Goal: Task Accomplishment & Management: Use online tool/utility

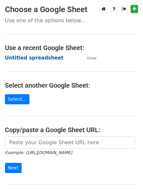
click at [30, 58] on strong "Untitled spreadsheet" at bounding box center [34, 58] width 59 height 6
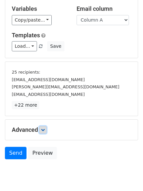
drag, startPoint x: 43, startPoint y: 127, endPoint x: 52, endPoint y: 125, distance: 10.1
click at [43, 128] on link at bounding box center [42, 129] width 7 height 7
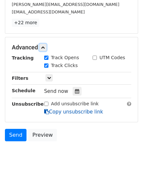
scroll to position [121, 0]
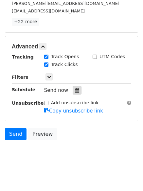
click at [75, 90] on icon at bounding box center [77, 90] width 4 height 5
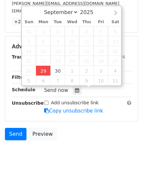
type input "2025-09-29 12:00"
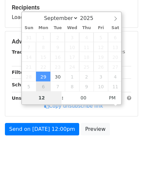
scroll to position [101, 0]
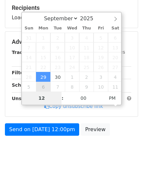
type input "4"
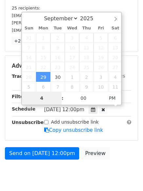
scroll to position [121, 0]
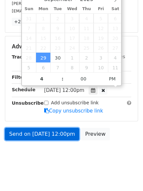
type input "2025-09-29 16:00"
click at [35, 131] on link "Send on Sep 29 at 12:00pm" at bounding box center [42, 134] width 74 height 12
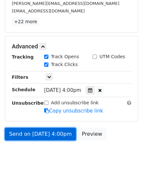
click at [43, 136] on link "Send on Sep 29 at 4:00pm" at bounding box center [40, 134] width 71 height 12
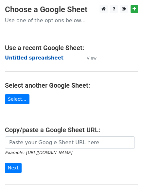
click at [38, 56] on strong "Untitled spreadsheet" at bounding box center [34, 58] width 59 height 6
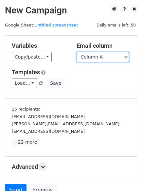
click at [93, 61] on select "Column A Column B Column C Column D Column E Column F" at bounding box center [103, 57] width 52 height 10
select select "Column B"
click at [77, 52] on select "Column A Column B Column C Column D Column E Column F" at bounding box center [103, 57] width 52 height 10
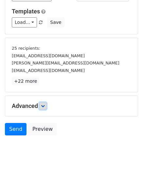
click at [47, 107] on link at bounding box center [42, 106] width 7 height 7
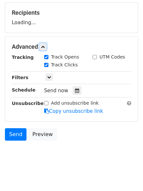
scroll to position [98, 0]
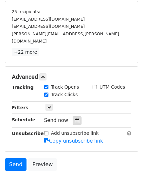
click at [75, 119] on icon at bounding box center [77, 121] width 4 height 5
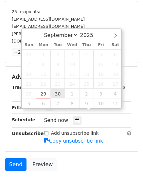
type input "2025-09-30 12:00"
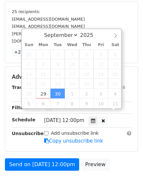
scroll to position [0, 0]
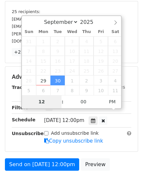
type input "5"
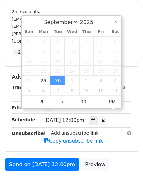
type input "2025-09-30 17:00"
click at [48, 175] on body "New Campaign Daily emails left: 50 Google Sheet: Untitled spreadsheet Variables…" at bounding box center [71, 53] width 143 height 293
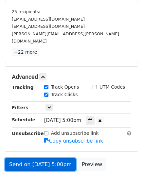
click at [42, 159] on link "Send on Sep 30 at 5:00pm" at bounding box center [40, 165] width 71 height 12
click at [44, 161] on link "Send on Sep 30 at 5:00pm" at bounding box center [40, 165] width 71 height 12
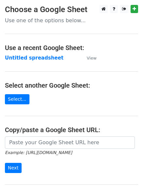
click at [30, 54] on td "Untitled spreadsheet" at bounding box center [42, 58] width 75 height 8
click at [32, 58] on strong "Untitled spreadsheet" at bounding box center [34, 58] width 59 height 6
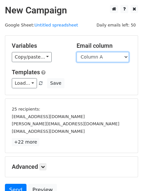
click at [110, 60] on select "Column A Column B Column C Column D Column E Column F" at bounding box center [103, 57] width 52 height 10
select select "Column C"
click at [77, 52] on select "Column A Column B Column C Column D Column E Column F" at bounding box center [103, 57] width 52 height 10
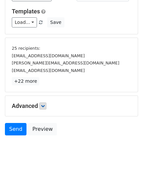
drag, startPoint x: 50, startPoint y: 111, endPoint x: 47, endPoint y: 109, distance: 4.0
click at [49, 110] on div "Advanced Tracking Track Opens UTM Codes Track Clicks Filters Only include sprea…" at bounding box center [71, 106] width 133 height 20
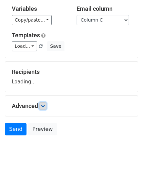
click at [45, 108] on icon at bounding box center [43, 106] width 4 height 4
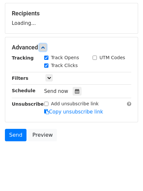
scroll to position [96, 0]
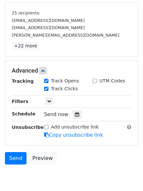
click at [74, 109] on div "Tracking Track Opens UTM Codes Track Clicks Filters Only include spreadsheet ro…" at bounding box center [72, 108] width 120 height 61
click at [75, 112] on icon at bounding box center [77, 114] width 4 height 5
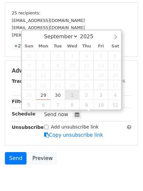
type input "2025-10-01 12:00"
select select "9"
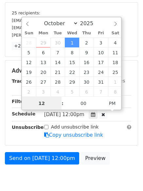
scroll to position [0, 0]
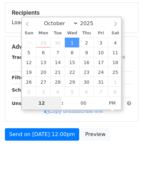
type input "6"
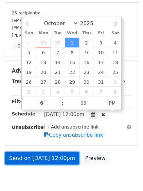
type input "2025-10-01 18:00"
click at [43, 159] on link "Send on Oct 1 at 12:00pm" at bounding box center [42, 158] width 74 height 12
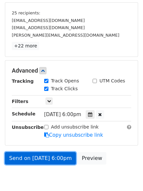
click at [43, 159] on link "Send on Oct 1 at 6:00pm" at bounding box center [40, 158] width 71 height 12
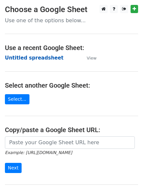
click at [24, 58] on strong "Untitled spreadsheet" at bounding box center [34, 58] width 59 height 6
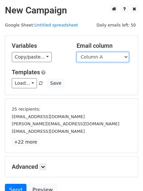
drag, startPoint x: 0, startPoint y: 0, endPoint x: 103, endPoint y: 57, distance: 117.7
click at [103, 57] on select "Column A Column B Column C Column D Column E Column F" at bounding box center [103, 57] width 52 height 10
select select "Column D"
click at [77, 52] on select "Column A Column B Column C Column D Column E Column F" at bounding box center [103, 57] width 52 height 10
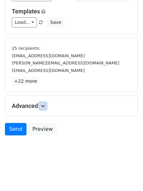
click at [47, 108] on link at bounding box center [42, 106] width 7 height 7
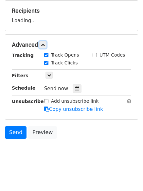
scroll to position [99, 0]
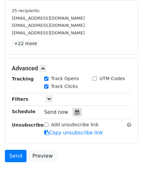
click at [75, 113] on icon at bounding box center [77, 112] width 4 height 5
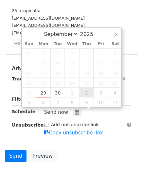
type input "2025-10-02 12:00"
select select "9"
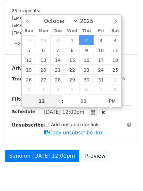
scroll to position [0, 0]
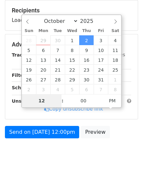
type input "7"
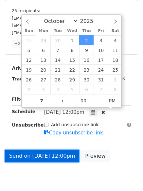
type input "2025-10-02 19:00"
click at [44, 157] on link "Send on Oct 2 at 12:00pm" at bounding box center [42, 156] width 74 height 12
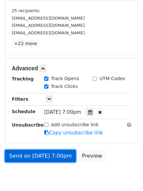
click at [44, 157] on link "Send on Oct 2 at 7:00pm" at bounding box center [40, 156] width 71 height 12
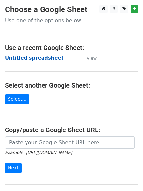
click at [25, 61] on strong "Untitled spreadsheet" at bounding box center [34, 58] width 59 height 6
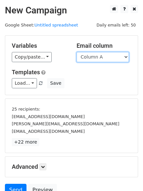
click at [102, 55] on select "Column A Column B Column C Column D Column E Column F" at bounding box center [103, 57] width 52 height 10
select select "Column E"
click at [77, 52] on select "Column A Column B Column C Column D Column E Column F" at bounding box center [103, 57] width 52 height 10
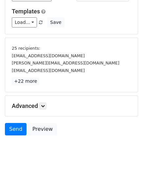
click at [45, 110] on div "Advanced Tracking Track Opens UTM Codes Track Clicks Filters Only include sprea…" at bounding box center [71, 106] width 133 height 20
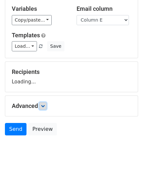
click at [42, 105] on link at bounding box center [42, 106] width 7 height 7
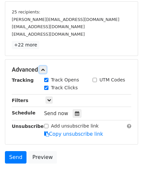
scroll to position [98, 0]
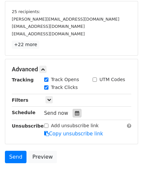
click at [75, 111] on icon at bounding box center [77, 113] width 4 height 5
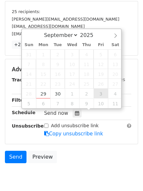
type input "2025-10-03 12:00"
select select "9"
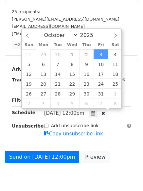
scroll to position [0, 0]
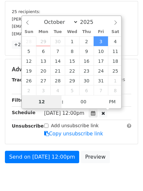
type input "8"
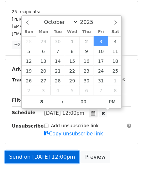
type input "2025-10-03 20:00"
click at [47, 159] on link "Send on Oct 3 at 12:00pm" at bounding box center [42, 157] width 74 height 12
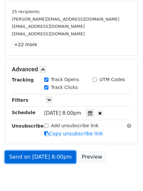
click at [48, 158] on link "Send on Oct 3 at 8:00pm" at bounding box center [40, 157] width 71 height 12
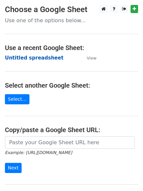
click at [30, 61] on strong "Untitled spreadsheet" at bounding box center [34, 58] width 59 height 6
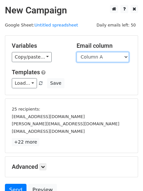
click at [93, 60] on select "Column A Column B Column C Column D Column E Column F" at bounding box center [103, 57] width 52 height 10
select select "Column F"
click at [77, 52] on select "Column A Column B Column C Column D Column E Column F" at bounding box center [103, 57] width 52 height 10
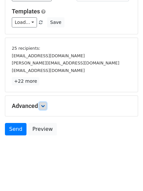
click at [43, 104] on icon at bounding box center [43, 106] width 4 height 4
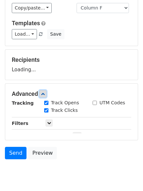
scroll to position [61, 0]
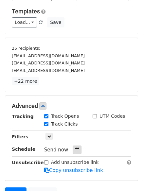
click at [75, 151] on icon at bounding box center [77, 150] width 4 height 5
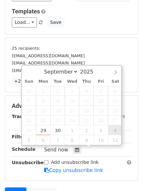
type input "[DATE] 12:00"
select select "9"
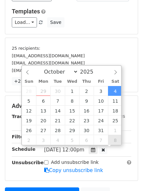
scroll to position [0, 0]
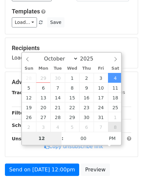
type input "9"
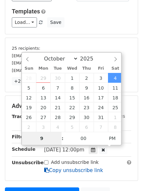
scroll to position [125, 0]
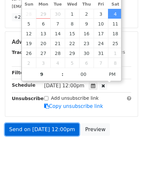
type input "[DATE] 21:00"
click at [49, 127] on link "Send on [DATE] 12:00pm" at bounding box center [42, 130] width 74 height 12
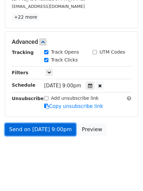
click at [49, 127] on link "Send on [DATE] 9:00pm" at bounding box center [40, 130] width 71 height 12
